Goal: Information Seeking & Learning: Learn about a topic

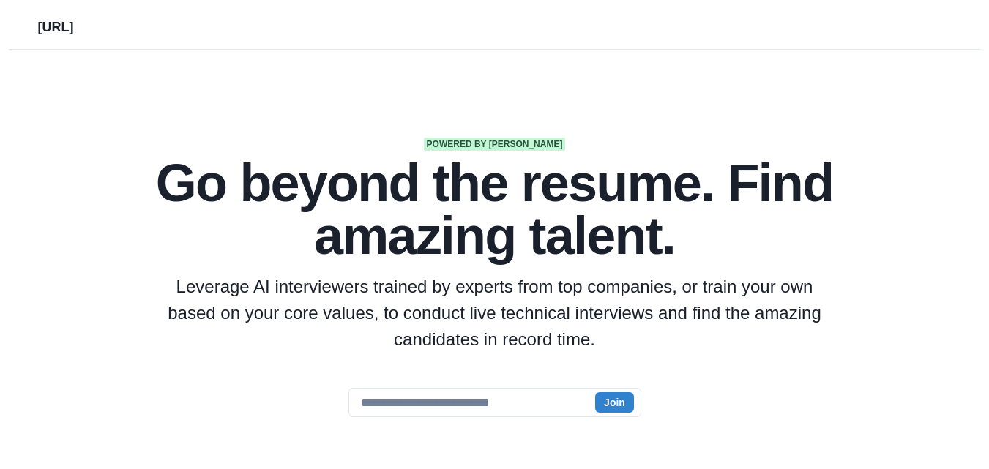
click at [512, 128] on section "Powered by AI Go beyond the resume. Find amazing talent. Leverage AI interviewe…" at bounding box center [494, 378] width 989 height 656
drag, startPoint x: 462, startPoint y: 143, endPoint x: 571, endPoint y: 147, distance: 109.1
click at [571, 147] on div "Powered by AI Go beyond the resume. Find amazing talent. Leverage AI interviewe…" at bounding box center [494, 245] width 703 height 215
drag, startPoint x: 571, startPoint y: 147, endPoint x: 463, endPoint y: 135, distance: 108.2
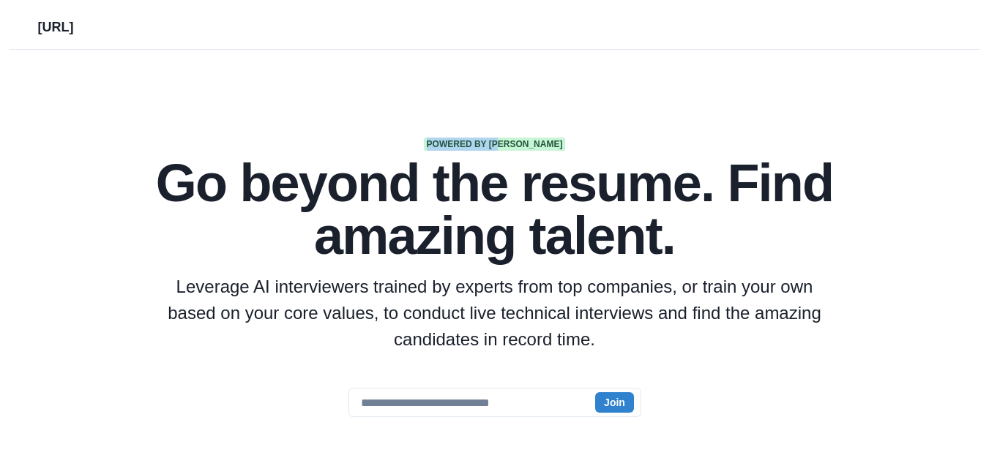
click at [463, 135] on section "Powered by AI Go beyond the resume. Find amazing talent. Leverage AI interviewe…" at bounding box center [494, 378] width 989 height 656
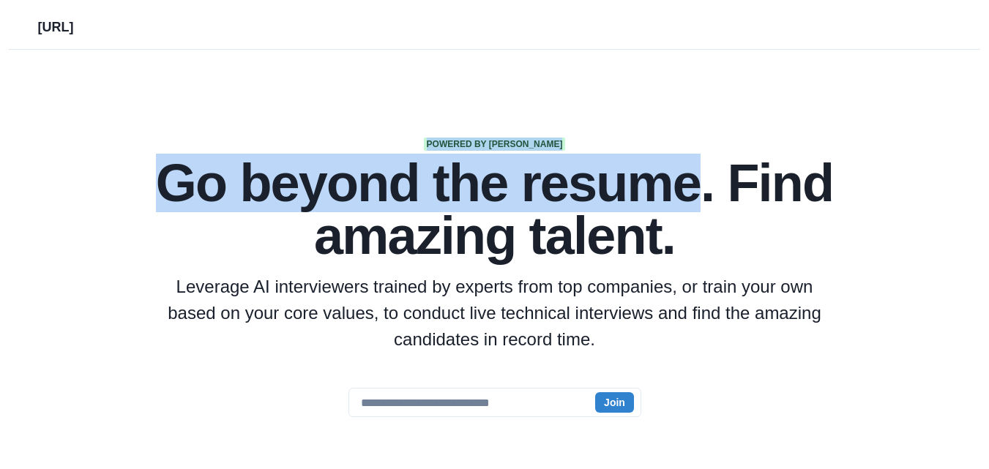
drag, startPoint x: 463, startPoint y: 135, endPoint x: 548, endPoint y: 156, distance: 87.3
click at [548, 156] on section "Powered by AI Go beyond the resume. Find amazing talent. Leverage AI interviewe…" at bounding box center [494, 378] width 989 height 656
click at [548, 157] on h1 "Go beyond the resume. Find amazing talent." at bounding box center [494, 209] width 703 height 105
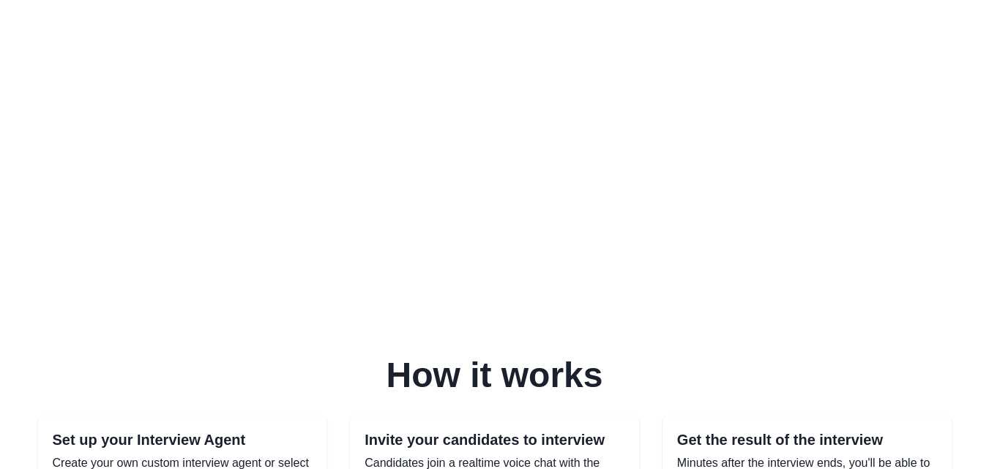
scroll to position [460, 0]
